Goal: Browse casually: Explore the website without a specific task or goal

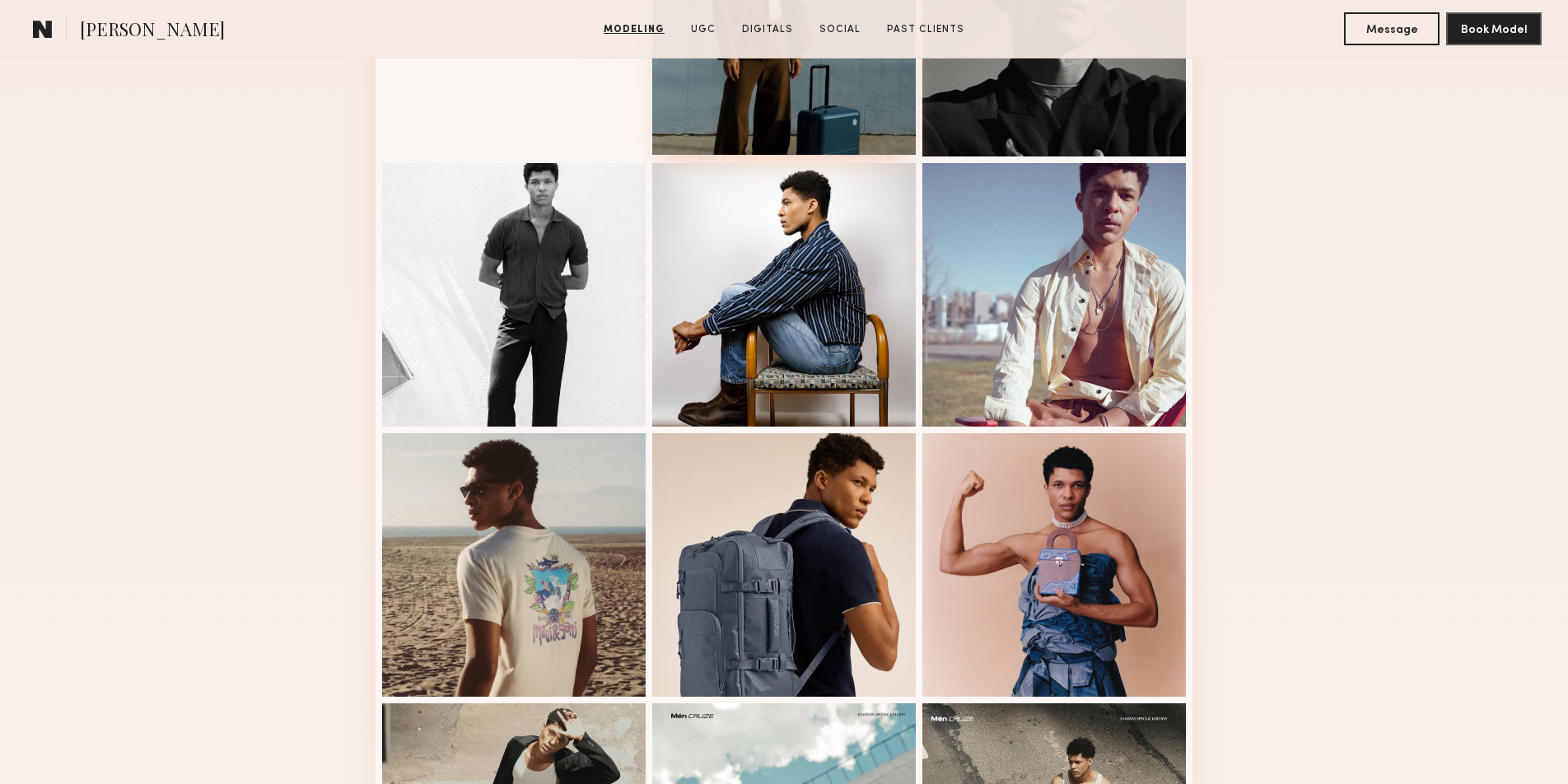
scroll to position [271, 0]
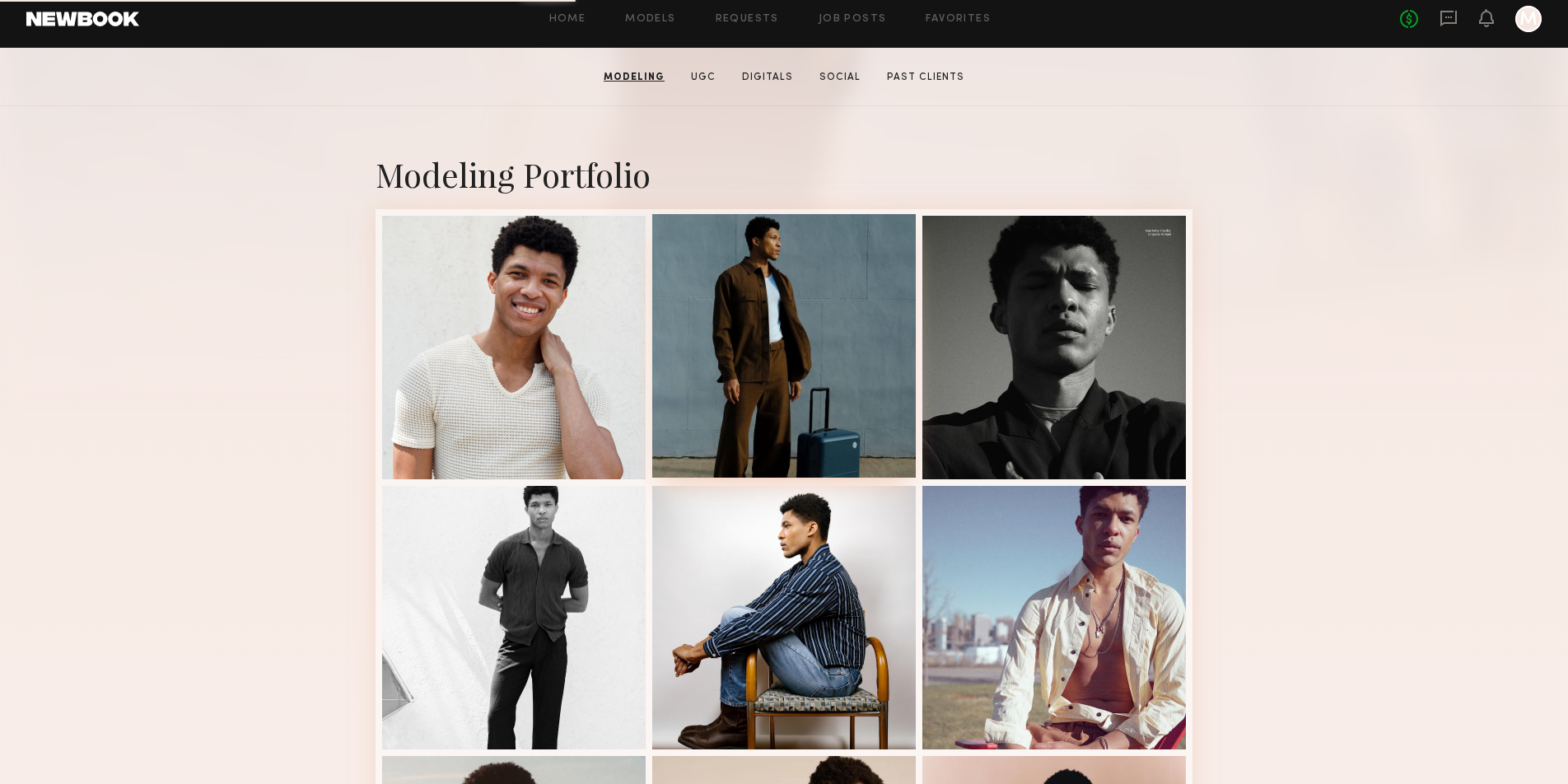
click at [748, 332] on div at bounding box center [784, 346] width 264 height 264
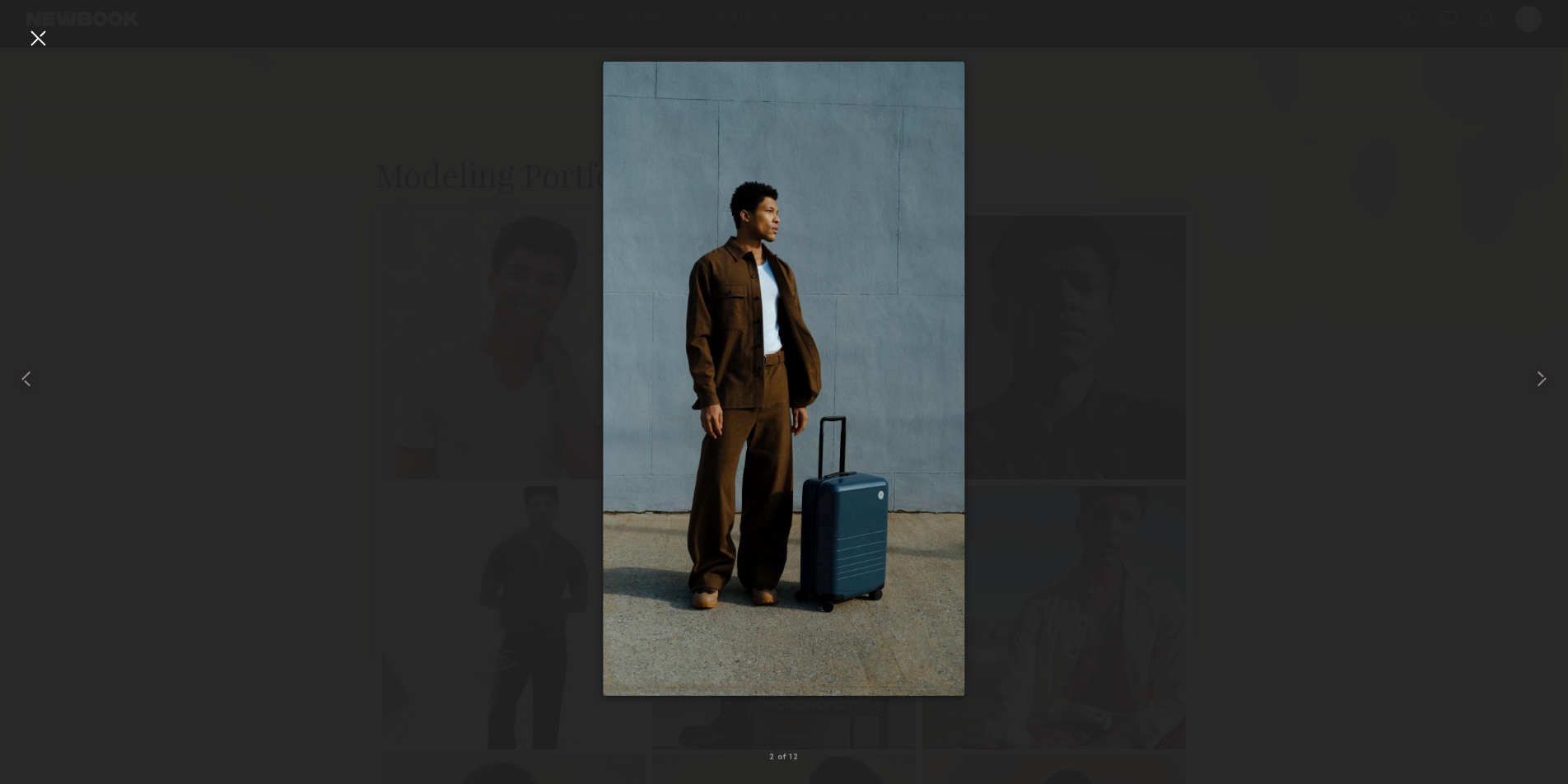
click at [1334, 369] on div at bounding box center [784, 379] width 1568 height 705
click at [464, 307] on div at bounding box center [784, 379] width 1568 height 705
click at [39, 27] on div at bounding box center [38, 38] width 27 height 27
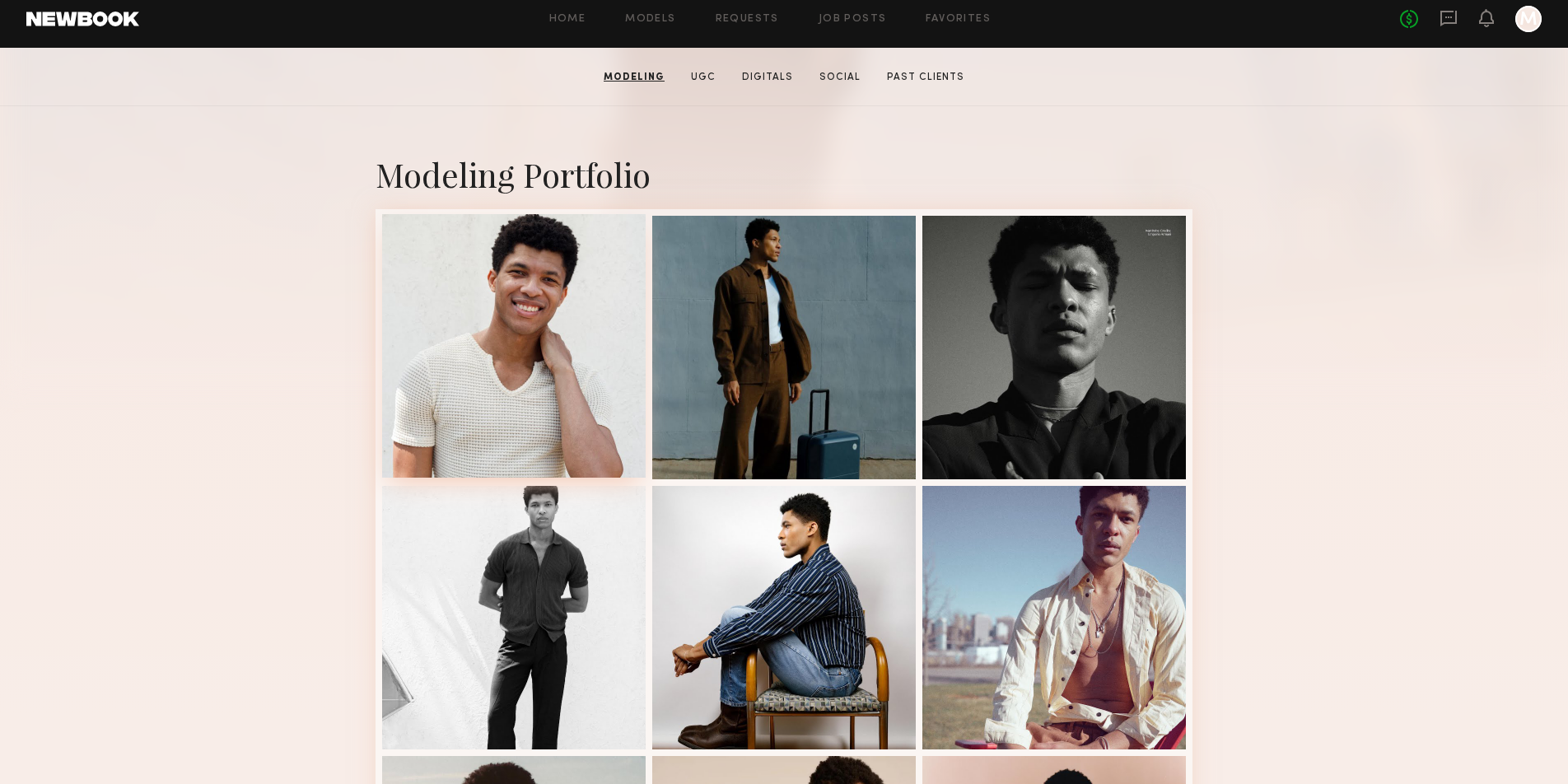
click at [542, 321] on div at bounding box center [514, 346] width 264 height 264
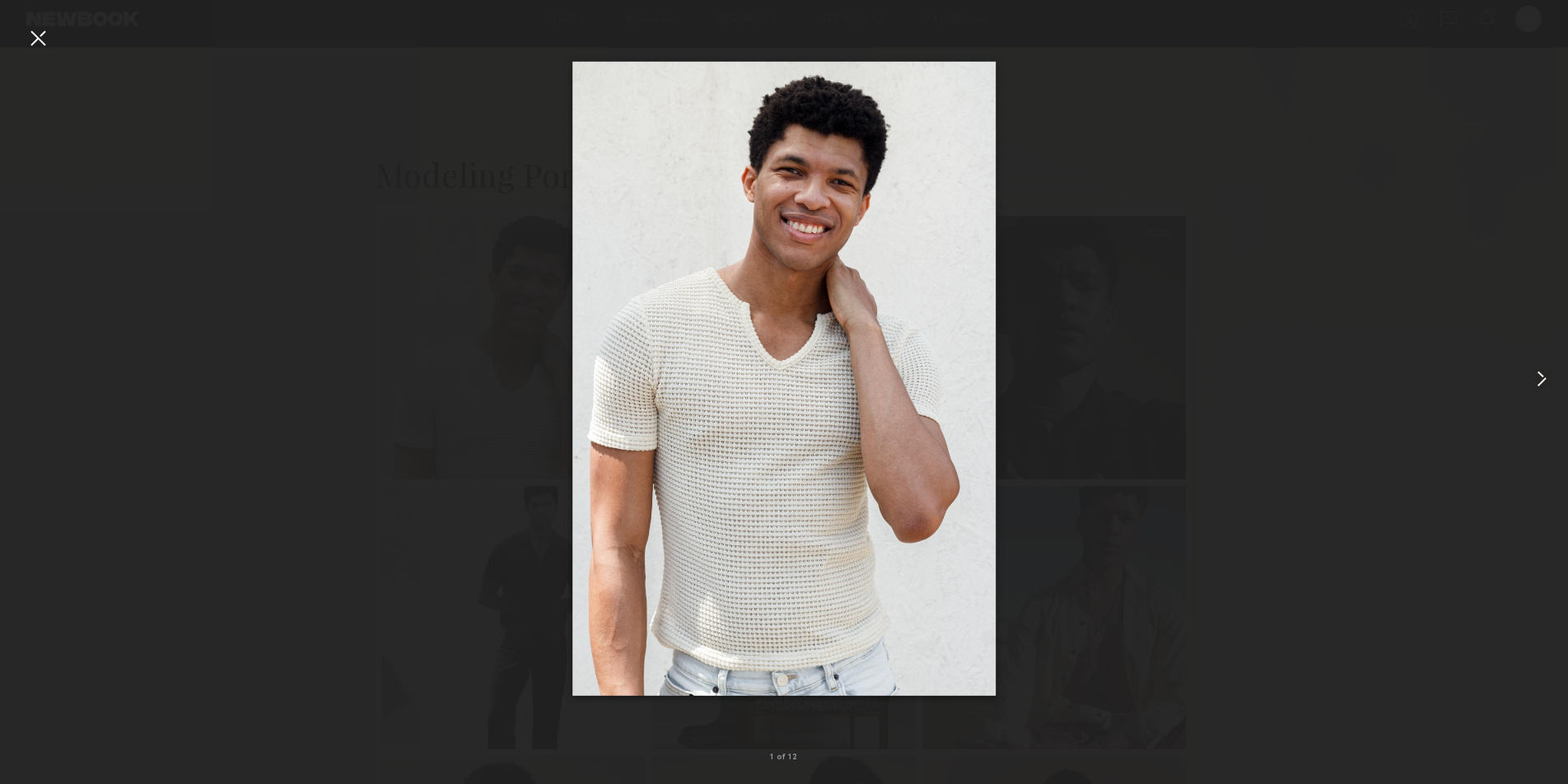
click at [1203, 92] on div at bounding box center [784, 379] width 1568 height 705
click at [1138, 143] on div at bounding box center [784, 379] width 1568 height 705
click at [482, 231] on div at bounding box center [784, 379] width 1568 height 705
